Goal: Obtain resource: Download file/media

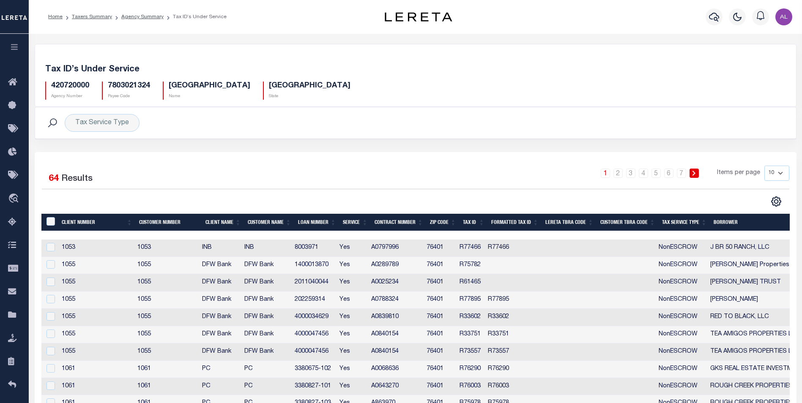
click at [74, 84] on h5 "420720000" at bounding box center [70, 86] width 38 height 9
copy h5 "420720000"
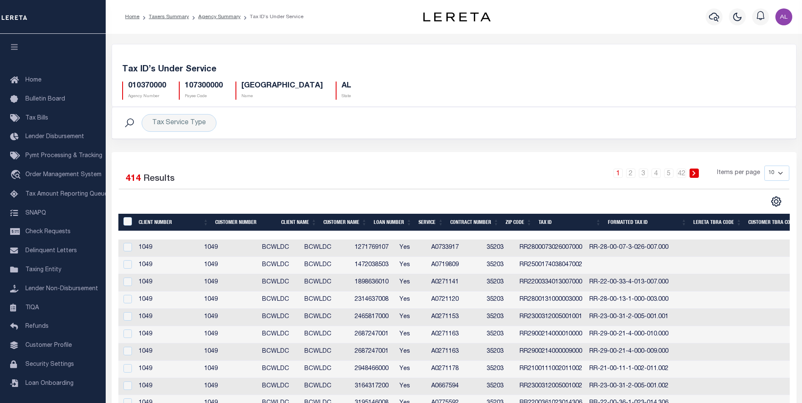
click at [147, 87] on h5 "010370000" at bounding box center [147, 86] width 38 height 9
copy h5 "010370000"
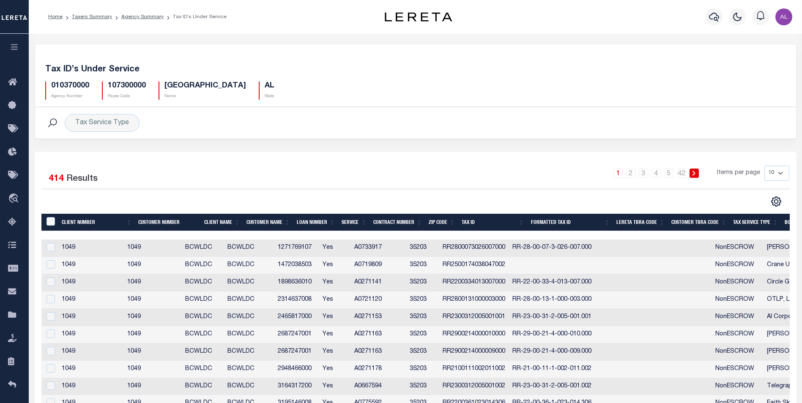
click at [283, 155] on div "Selected 414 Results 1 2 3 4 5 … 42 Items per page 10 25 50 100" at bounding box center [415, 285] width 761 height 267
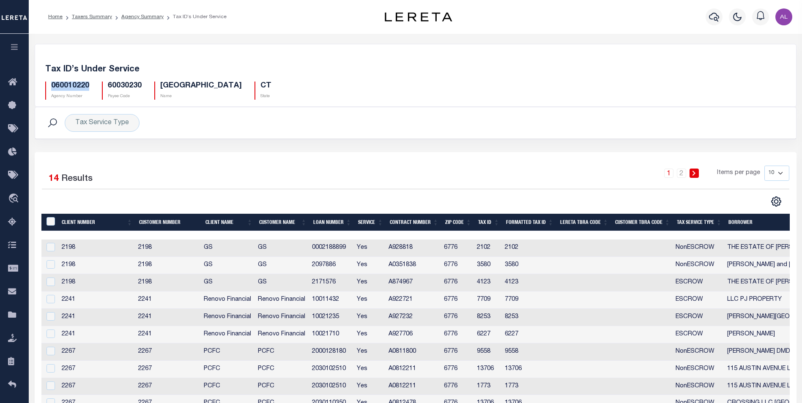
click at [80, 84] on h5 "060010220" at bounding box center [70, 86] width 38 height 9
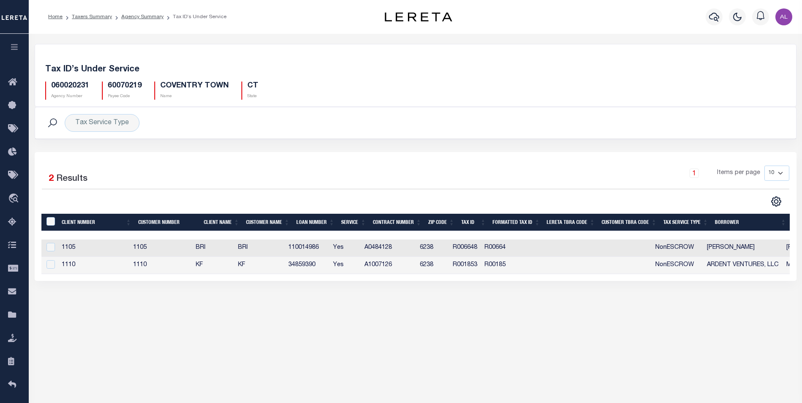
click at [79, 83] on h5 "060020231" at bounding box center [70, 86] width 38 height 9
copy h5 "060020231"
click at [777, 205] on icon "" at bounding box center [775, 201] width 9 height 9
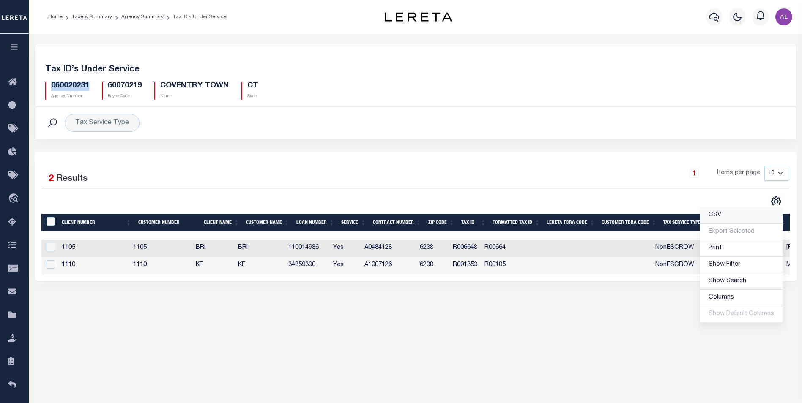
click at [723, 215] on link "CSV" at bounding box center [741, 215] width 82 height 16
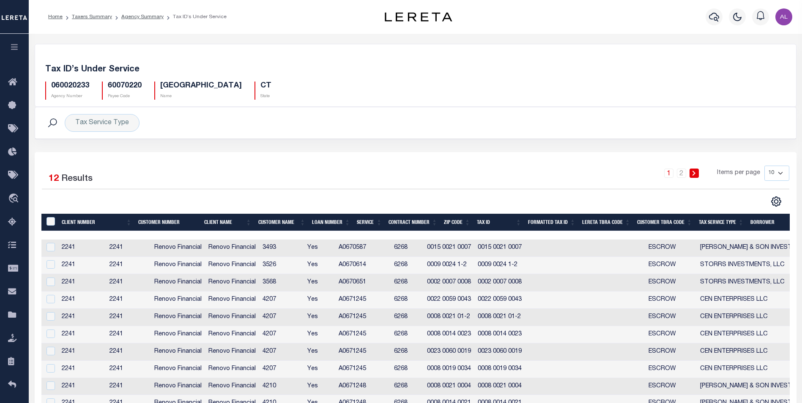
click at [71, 83] on h5 "060020233" at bounding box center [70, 86] width 38 height 9
copy h5 "060020233"
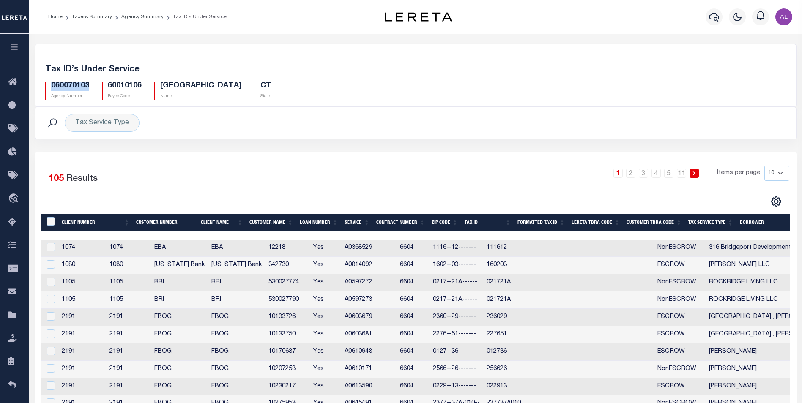
click at [74, 86] on h5 "060070103" at bounding box center [70, 86] width 38 height 9
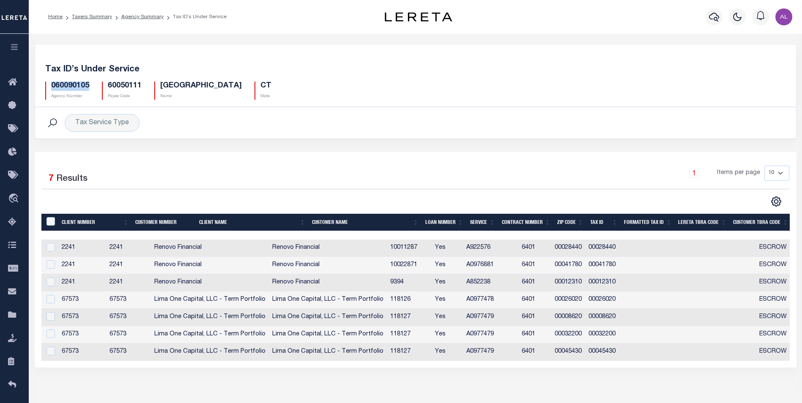
click at [76, 87] on h5 "060090105" at bounding box center [70, 86] width 38 height 9
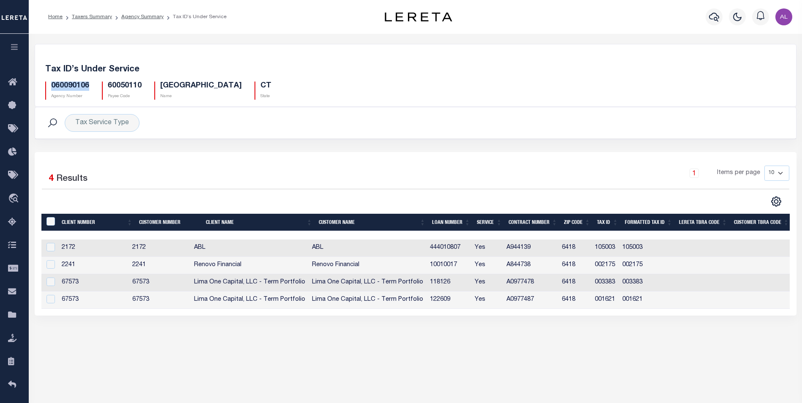
click at [77, 82] on h5 "060090106" at bounding box center [70, 86] width 38 height 9
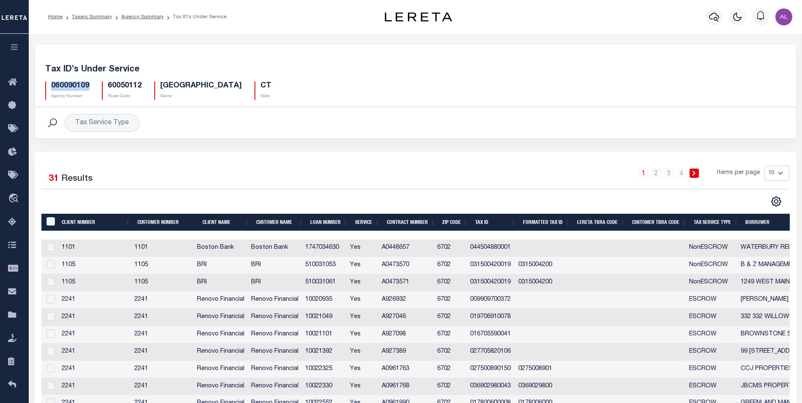
click at [61, 85] on h5 "060090109" at bounding box center [70, 86] width 38 height 9
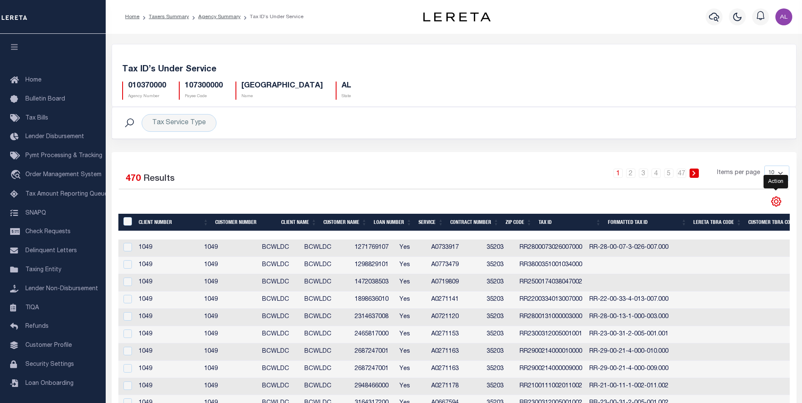
click at [773, 204] on icon "" at bounding box center [775, 201] width 11 height 11
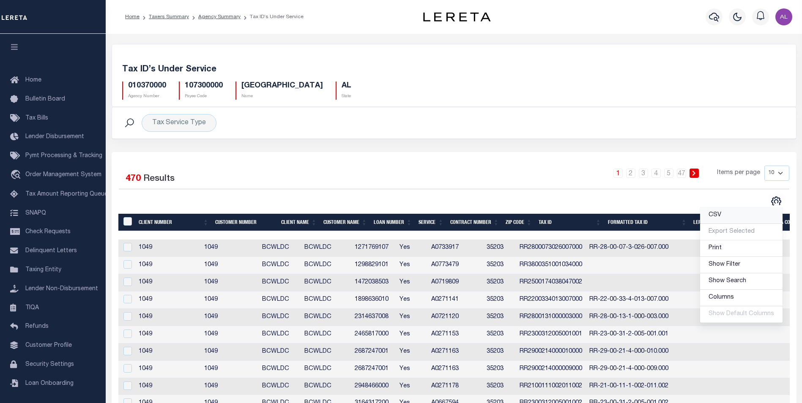
click at [742, 218] on link "CSV" at bounding box center [741, 215] width 82 height 16
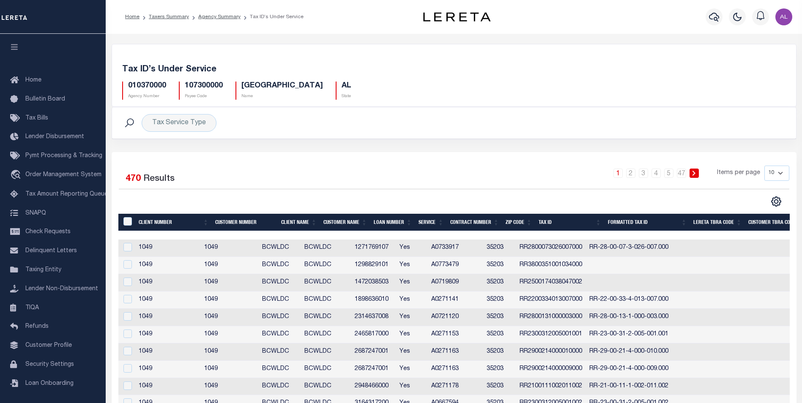
click at [148, 85] on h5 "010370000" at bounding box center [147, 86] width 38 height 9
copy h5 "010370000"
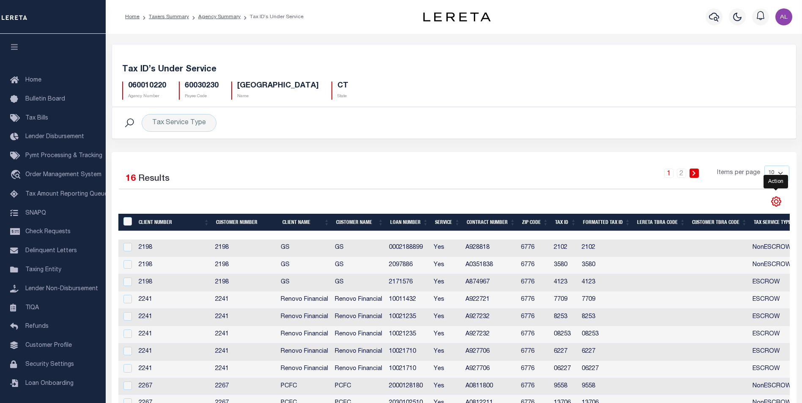
click at [779, 202] on icon "" at bounding box center [775, 201] width 11 height 11
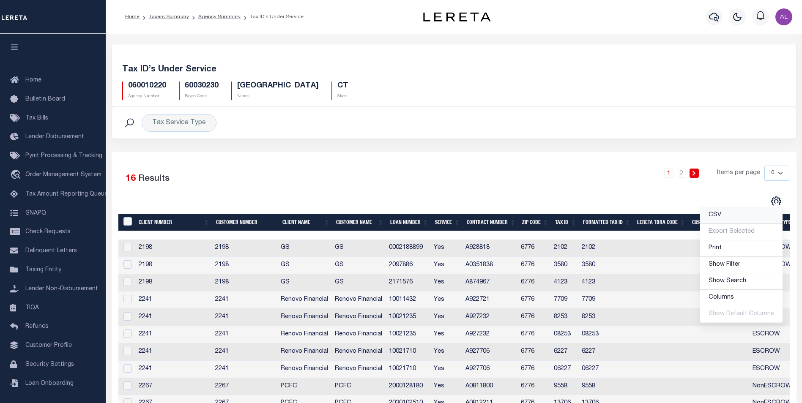
click at [728, 217] on link "CSV" at bounding box center [741, 215] width 82 height 16
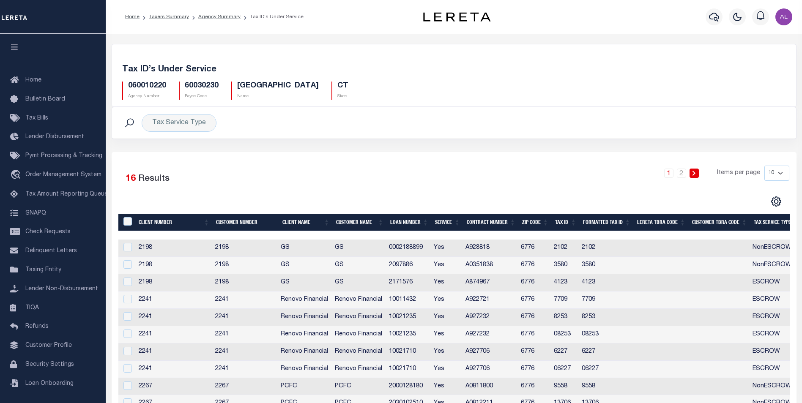
click at [145, 87] on h5 "060010220" at bounding box center [147, 86] width 38 height 9
copy h5 "060010220"
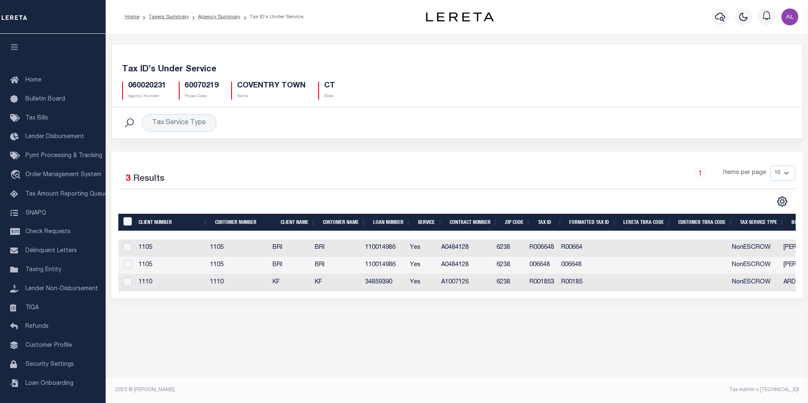
click at [146, 82] on h5 "060020231" at bounding box center [147, 86] width 38 height 9
copy h5 "060020231"
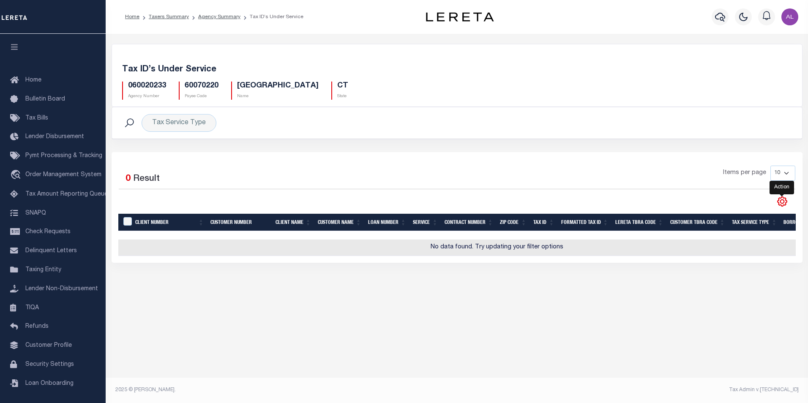
click at [782, 204] on icon "" at bounding box center [782, 202] width 4 height 4
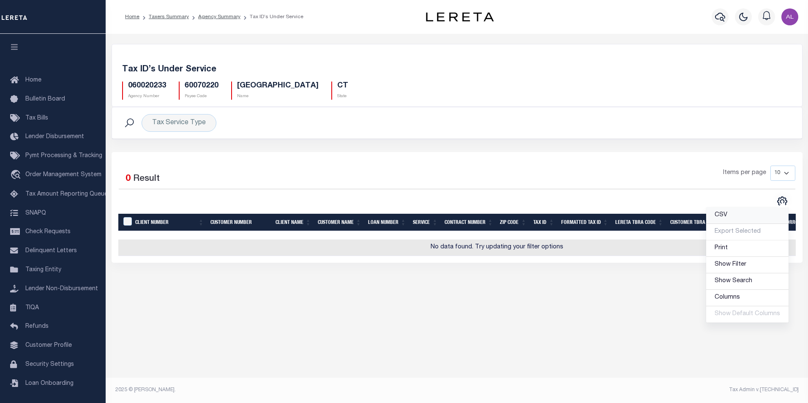
click at [731, 220] on link "CSV" at bounding box center [747, 215] width 82 height 16
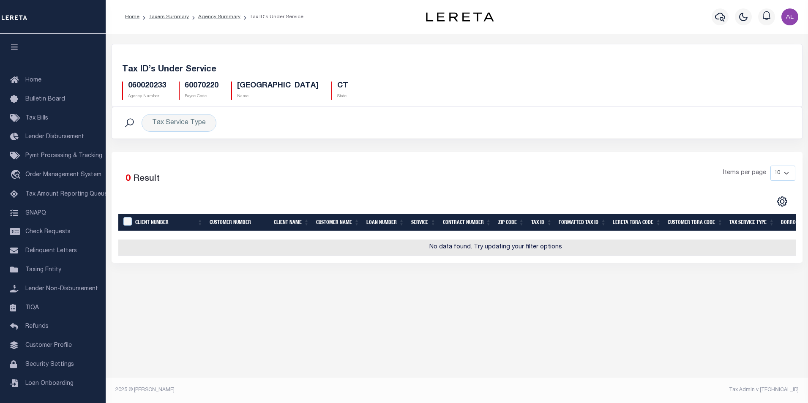
click at [150, 82] on h5 "060020233" at bounding box center [147, 86] width 38 height 9
copy h5 "060020233"
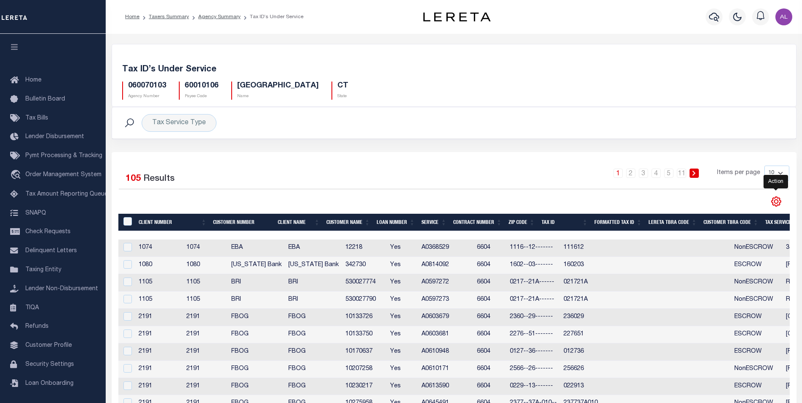
click at [775, 204] on icon "" at bounding box center [776, 202] width 4 height 4
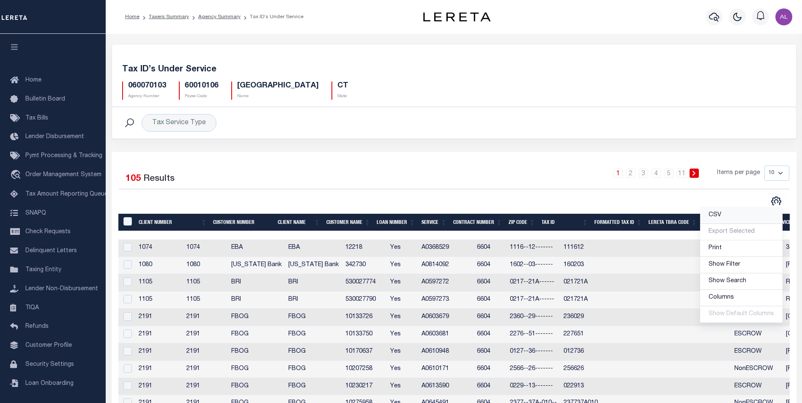
click at [733, 219] on link "CSV" at bounding box center [741, 215] width 82 height 16
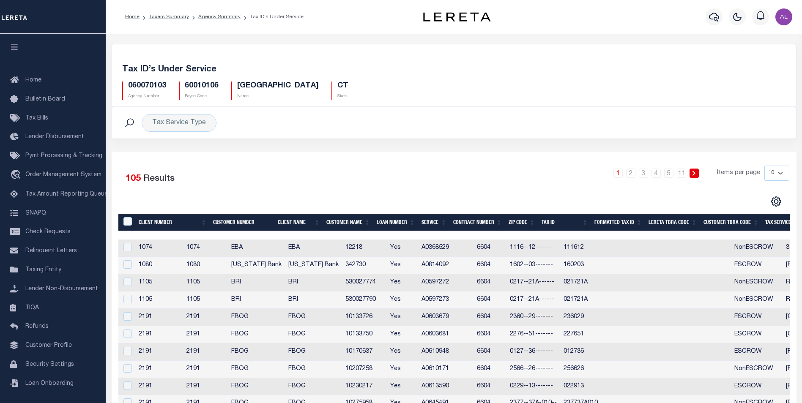
click at [149, 87] on h5 "060070103" at bounding box center [147, 86] width 38 height 9
copy h5 "060070103"
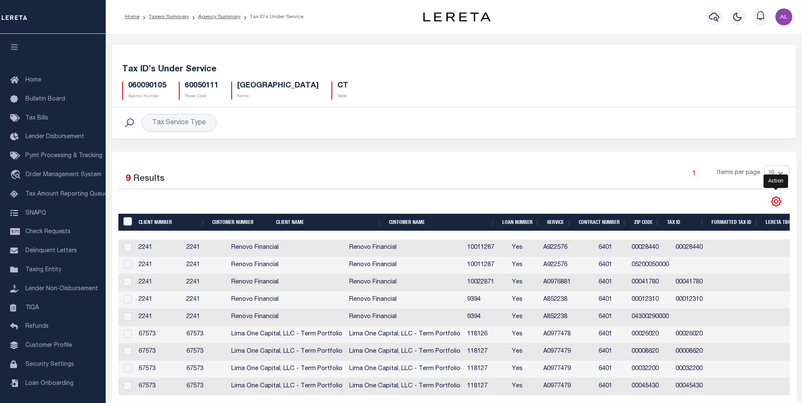
click at [773, 204] on icon "" at bounding box center [775, 201] width 11 height 11
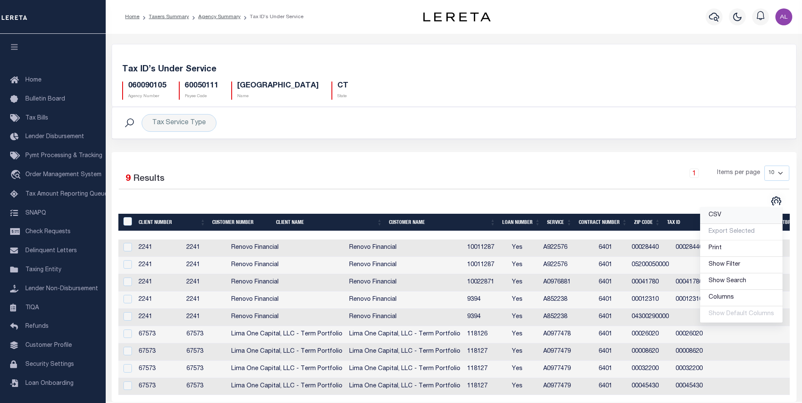
click at [716, 218] on span "CSV" at bounding box center [714, 215] width 13 height 6
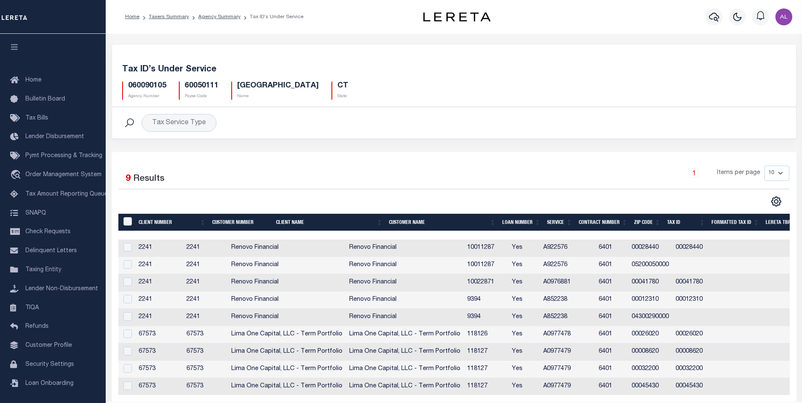
click at [149, 84] on h5 "060090105" at bounding box center [147, 86] width 38 height 9
copy h5 "060090105"
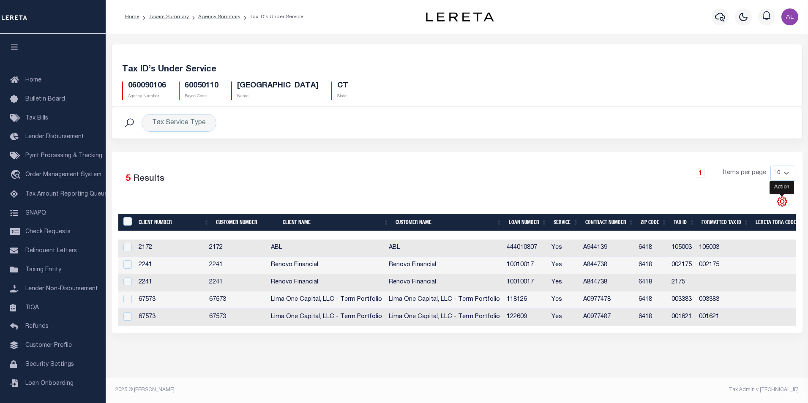
click at [779, 201] on icon "" at bounding box center [782, 201] width 11 height 11
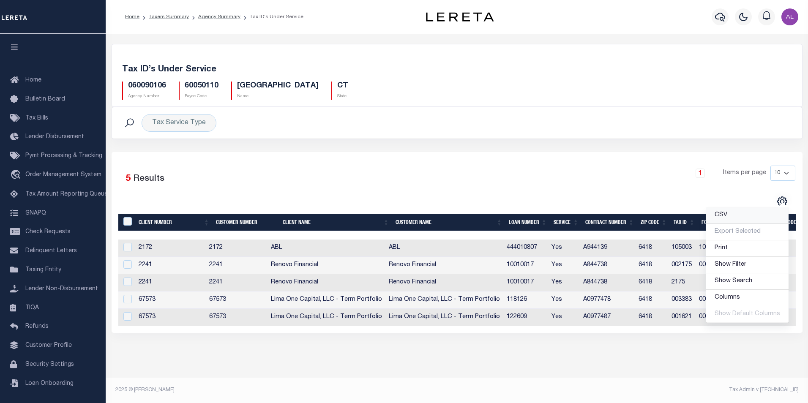
click at [725, 213] on span "CSV" at bounding box center [720, 215] width 13 height 6
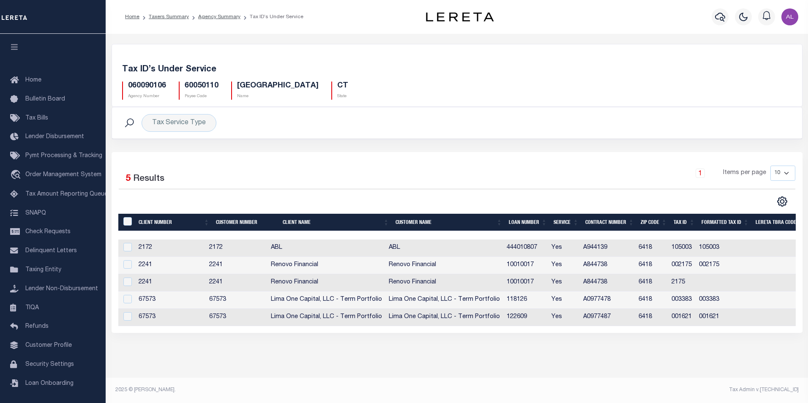
click at [153, 85] on h5 "060090106" at bounding box center [147, 86] width 38 height 9
copy h5 "060090106"
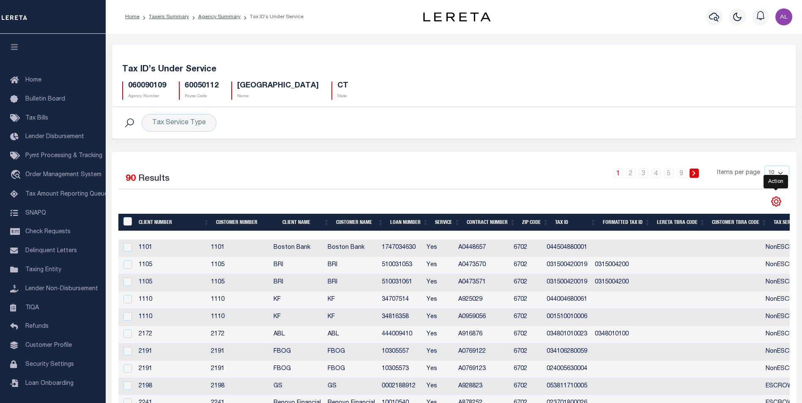
click at [774, 202] on icon "" at bounding box center [776, 202] width 4 height 4
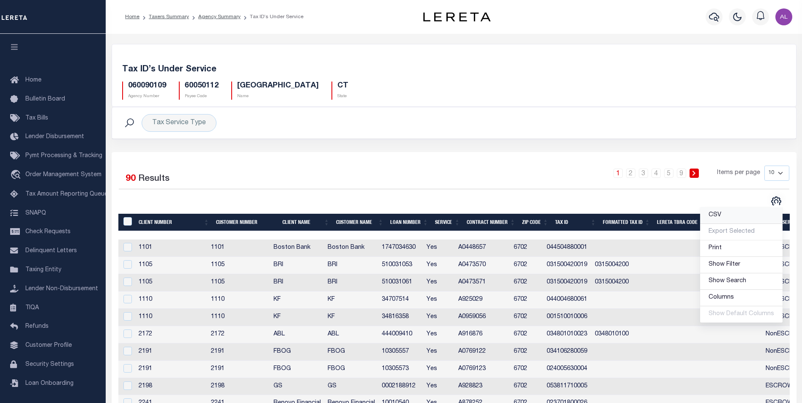
click at [725, 214] on link "CSV" at bounding box center [741, 215] width 82 height 16
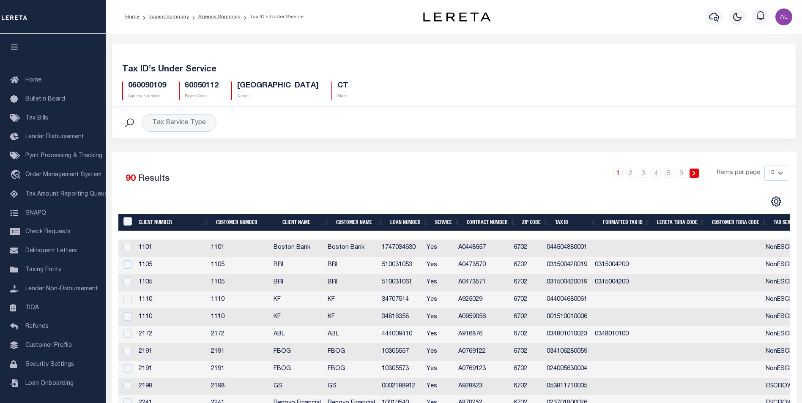
click at [155, 86] on h5 "060090109" at bounding box center [147, 86] width 38 height 9
copy h5 "060090109"
click at [158, 90] on h5 "060090109" at bounding box center [147, 86] width 38 height 9
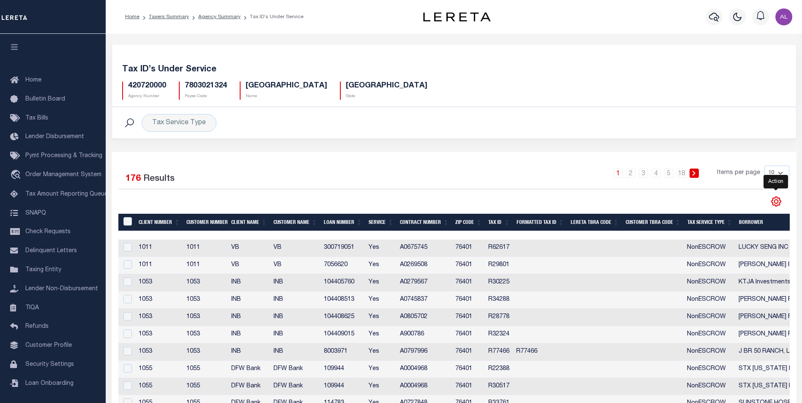
click at [777, 202] on icon "" at bounding box center [775, 201] width 11 height 11
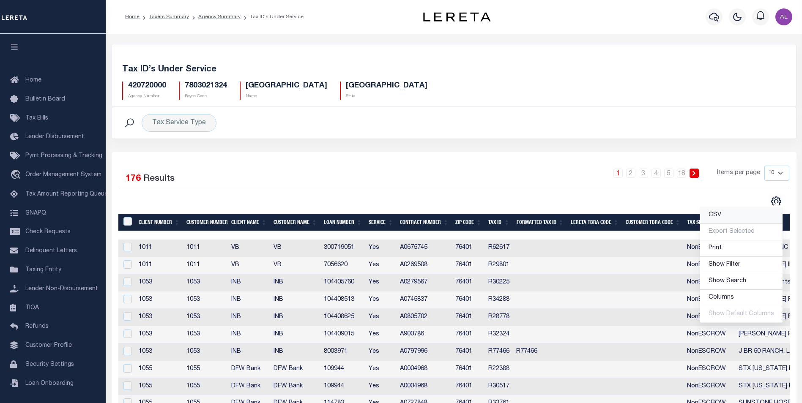
click at [736, 214] on link "CSV" at bounding box center [741, 215] width 82 height 16
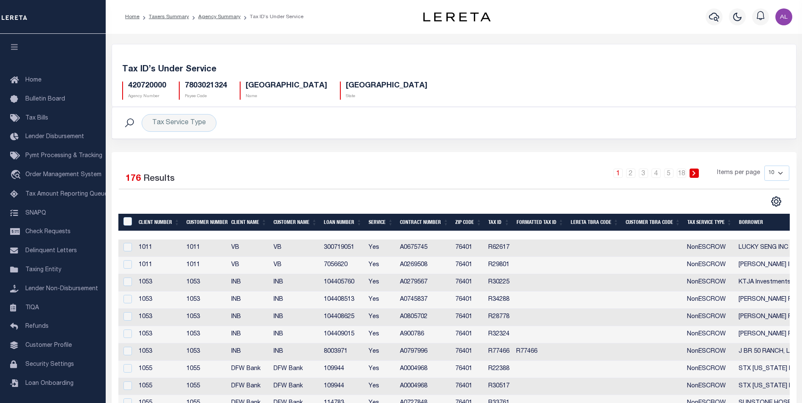
click at [543, 97] on div "420720000 Agency Number 7803021324 Payee Code [GEOGRAPHIC_DATA] Name TX State" at bounding box center [454, 87] width 676 height 25
click at [145, 84] on h5 "420720000" at bounding box center [147, 86] width 38 height 9
copy h5 "420720000"
